Goal: Information Seeking & Learning: Check status

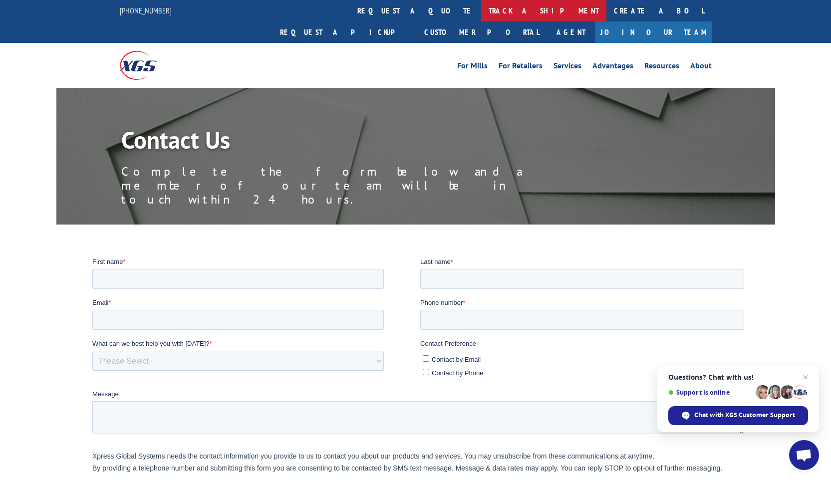
click at [411, 11] on link "track a shipment" at bounding box center [543, 10] width 125 height 21
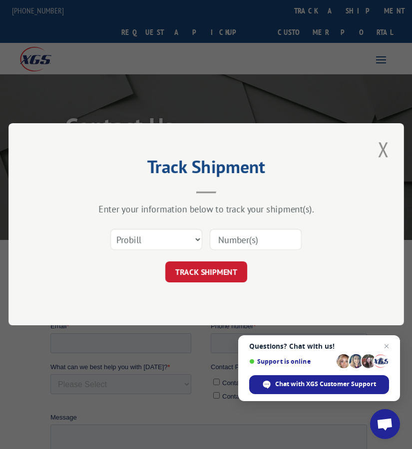
click at [244, 246] on input at bounding box center [256, 240] width 92 height 21
paste input "12857505"
type input "12857505"
click button "TRACK SHIPMENT" at bounding box center [206, 272] width 82 height 21
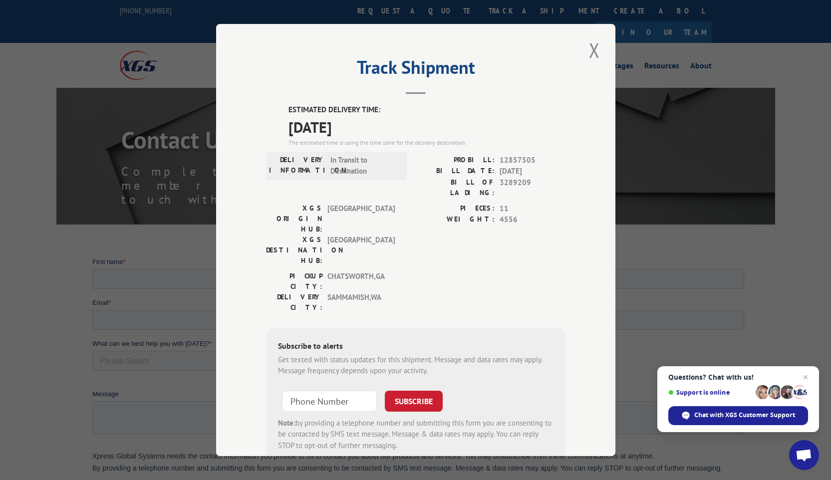
click at [411, 110] on label "ESTIMATED DELIVERY TIME:" at bounding box center [427, 109] width 277 height 11
click at [411, 58] on div "Track Shipment ESTIMATED DELIVERY TIME: [DATE] The estimated time is using the …" at bounding box center [415, 240] width 399 height 432
drag, startPoint x: 255, startPoint y: 89, endPoint x: 401, endPoint y: 123, distance: 150.2
click at [401, 123] on div "Track Shipment ESTIMATED DELIVERY TIME: [DATE] The estimated time is using the …" at bounding box center [415, 240] width 399 height 432
copy div "Track Shipment ESTIMATED DELIVERY TIME: [DATE]"
